Goal: Task Accomplishment & Management: Manage account settings

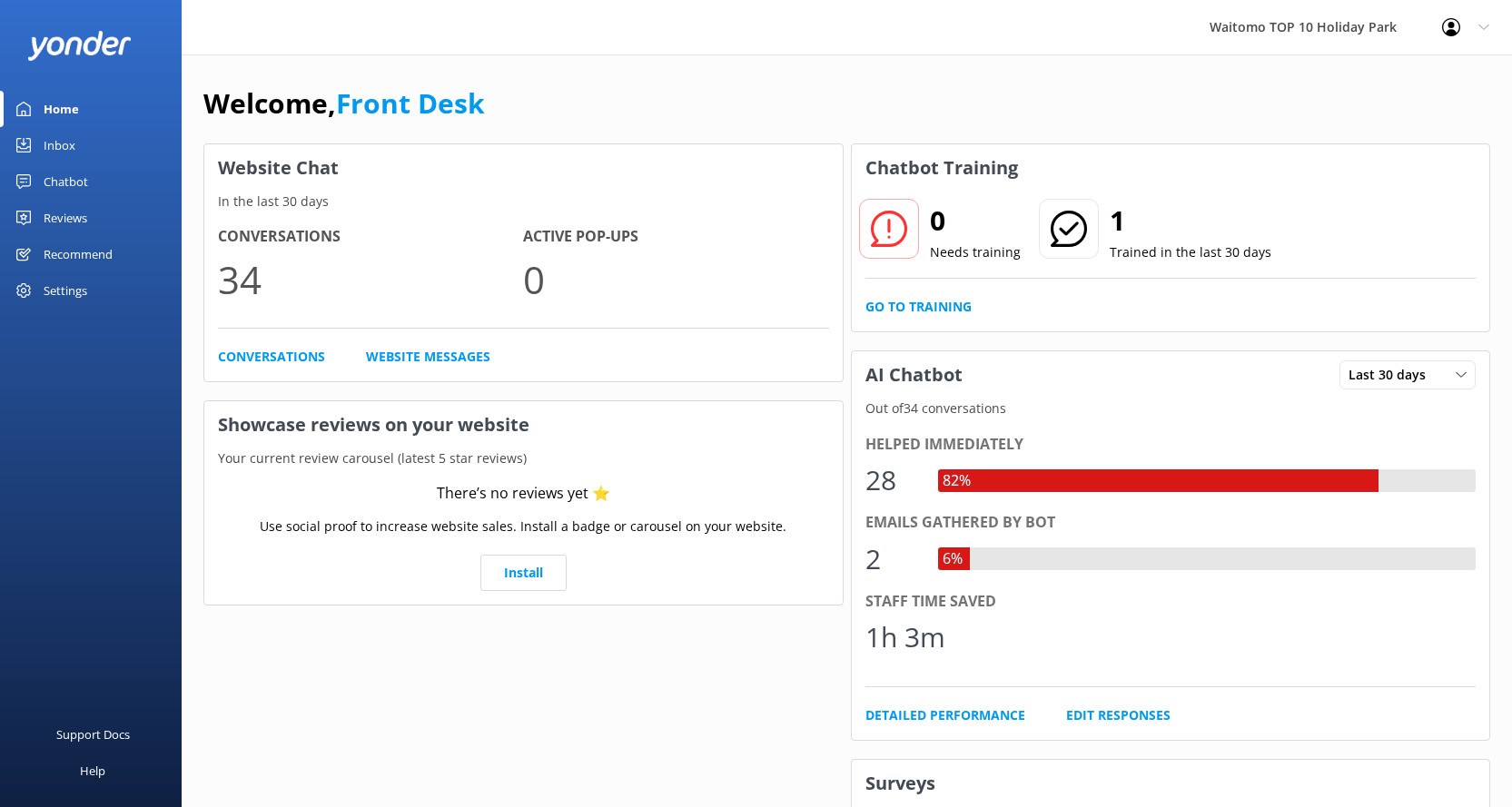
click at [49, 134] on div "Inbox" at bounding box center [59, 145] width 32 height 36
